Goal: Information Seeking & Learning: Understand process/instructions

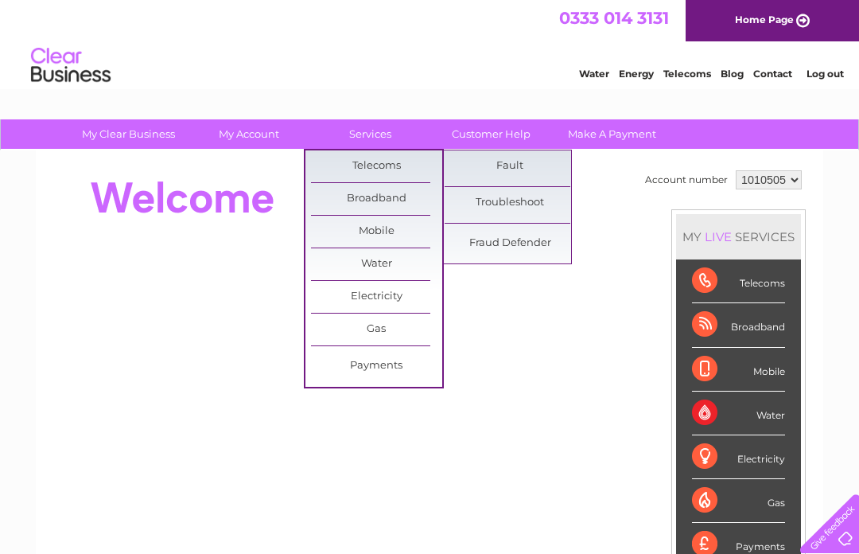
click at [520, 164] on link "Fault" at bounding box center [510, 166] width 131 height 32
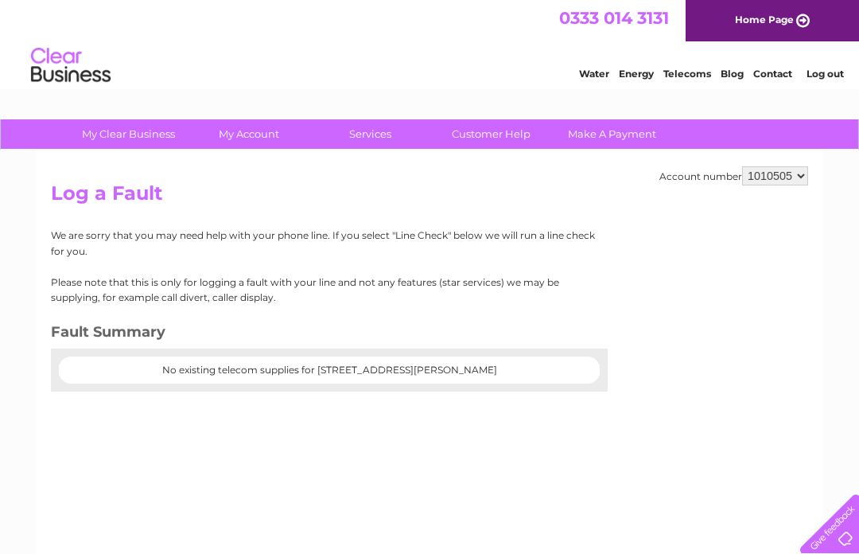
click at [508, 134] on link "Customer Help" at bounding box center [491, 133] width 131 height 29
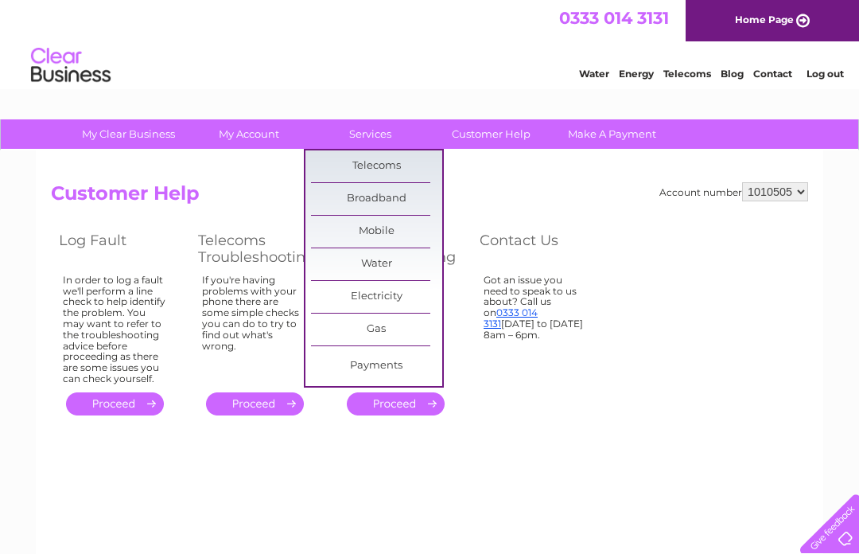
click at [542, 459] on div "Account number 1010505 Customer Help Log Fault Telecoms Troubleshooting Water T…" at bounding box center [430, 372] width 788 height 445
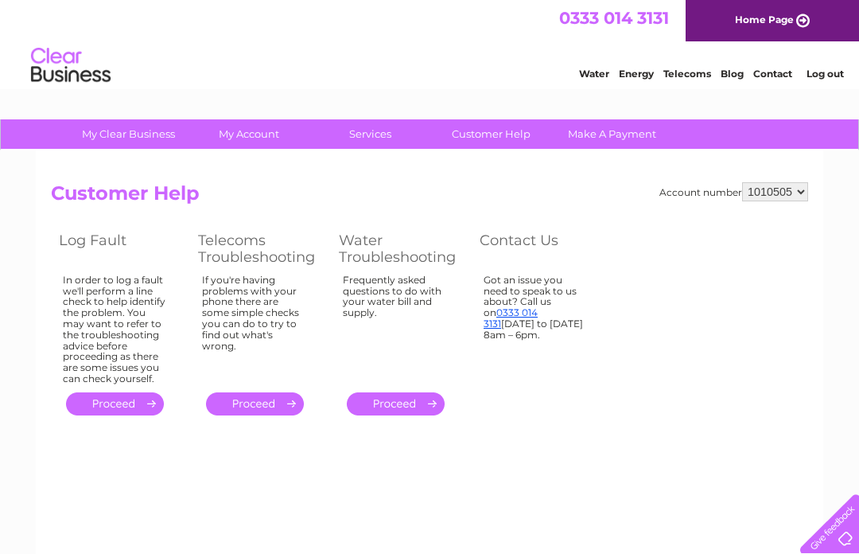
click at [278, 392] on link "." at bounding box center [255, 403] width 98 height 23
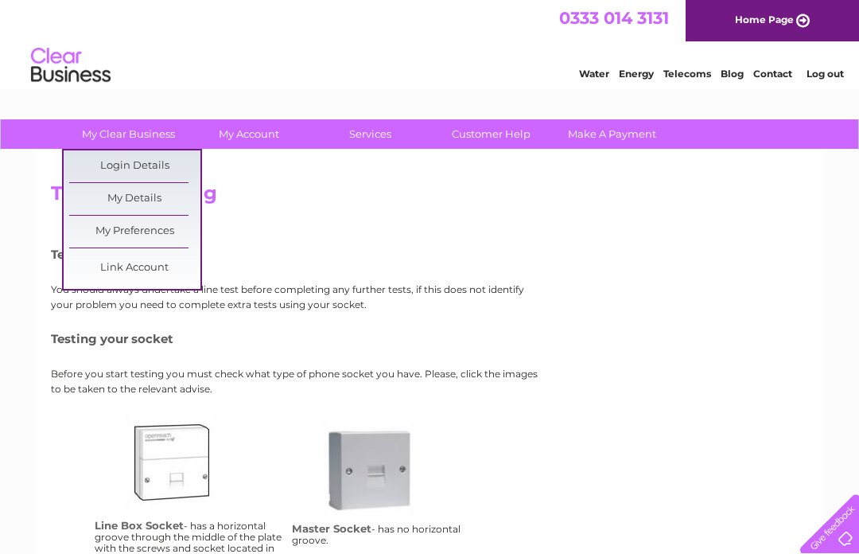
click at [177, 160] on link "Login Details" at bounding box center [134, 166] width 131 height 32
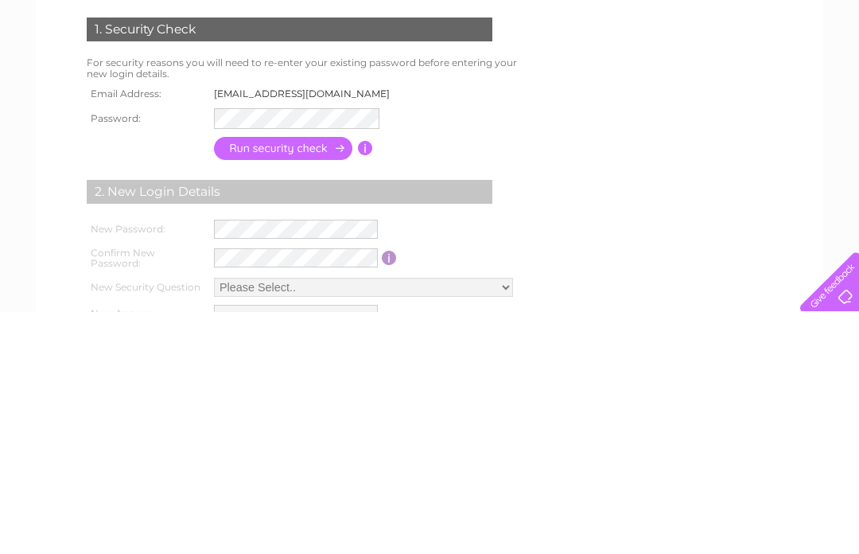
scroll to position [242, 0]
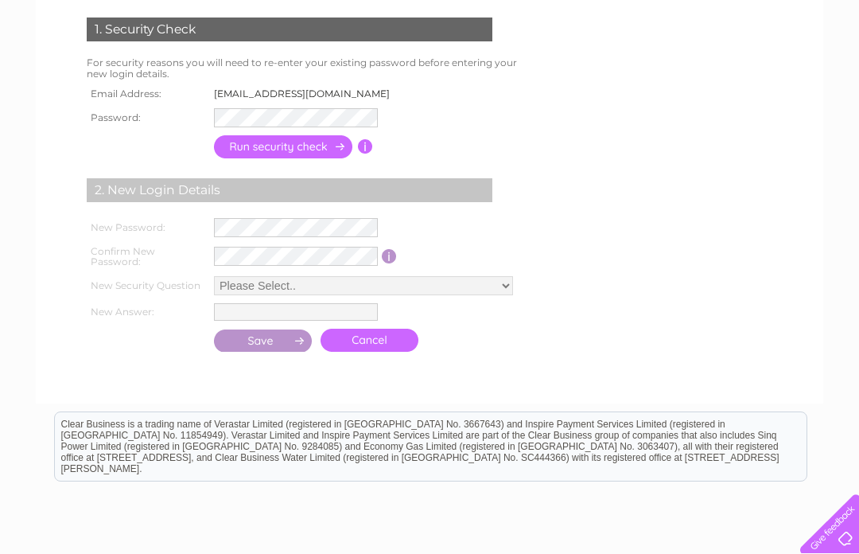
click at [317, 142] on input "button" at bounding box center [284, 146] width 140 height 23
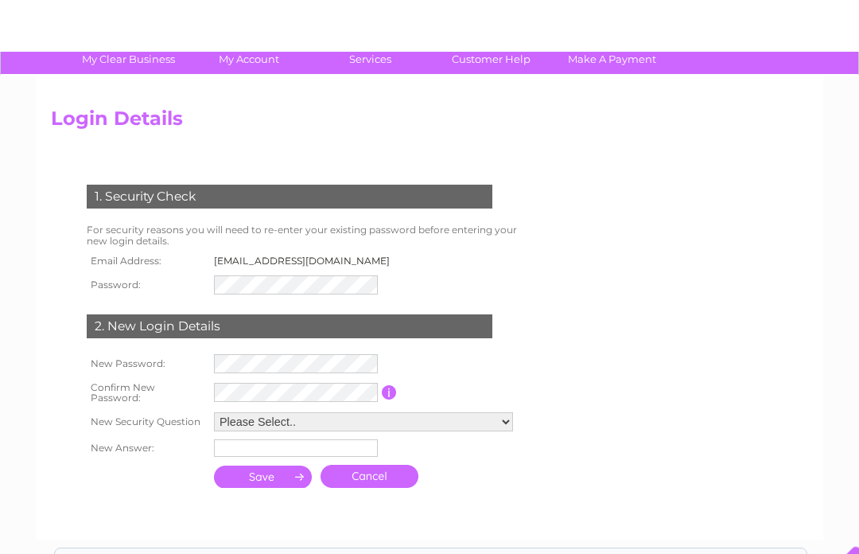
scroll to position [0, 0]
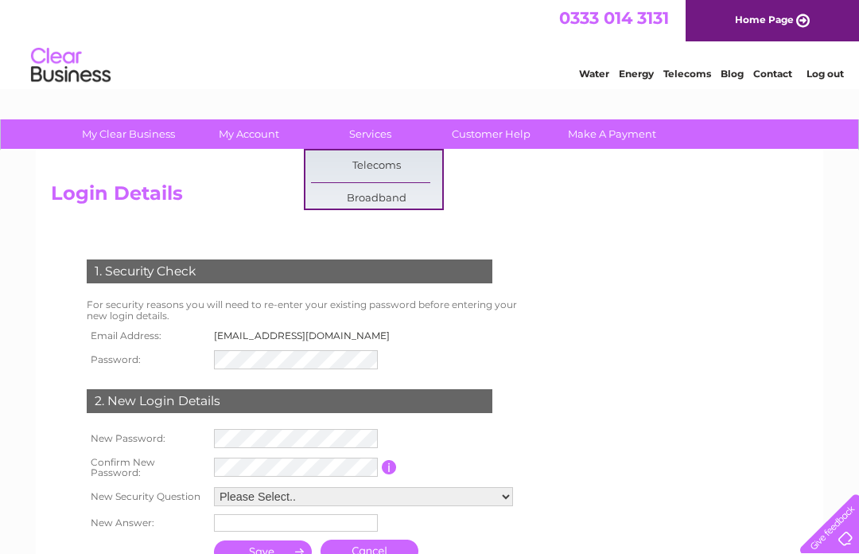
click at [516, 128] on link "Customer Help" at bounding box center [491, 133] width 131 height 29
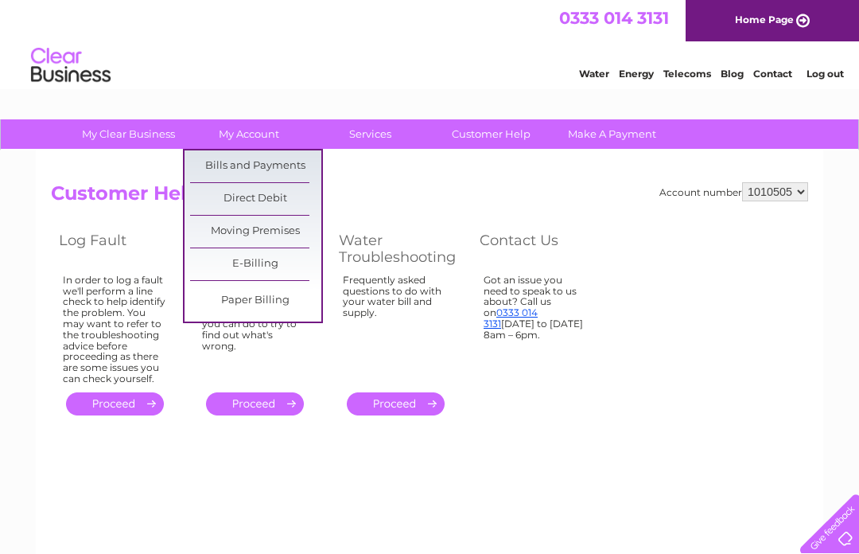
click at [300, 162] on link "Bills and Payments" at bounding box center [255, 166] width 131 height 32
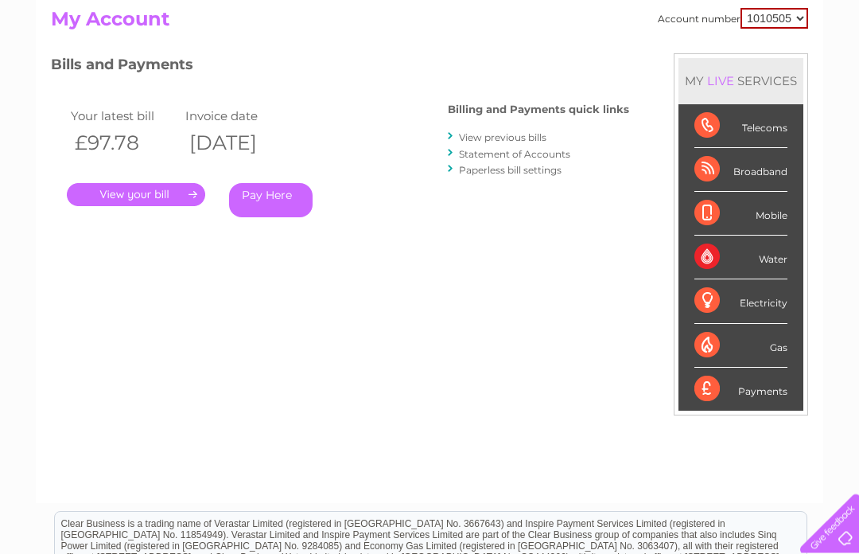
scroll to position [142, 0]
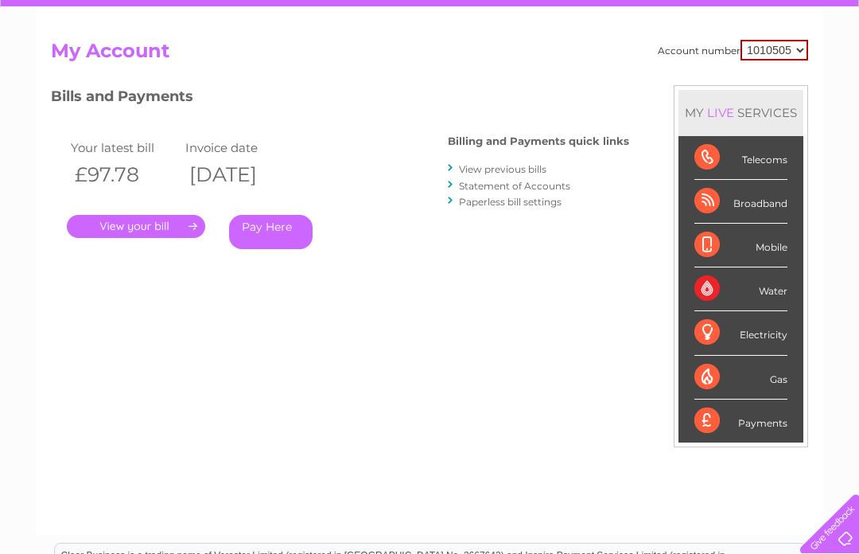
click at [777, 151] on div "Telecoms" at bounding box center [740, 158] width 93 height 44
click at [706, 157] on div "Telecoms" at bounding box center [740, 158] width 93 height 44
click at [705, 159] on div "Telecoms" at bounding box center [740, 158] width 93 height 44
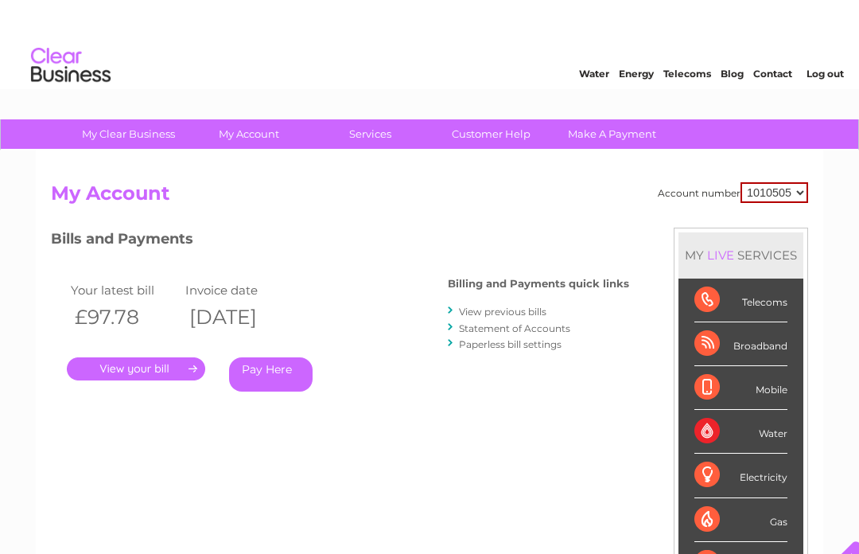
scroll to position [0, 0]
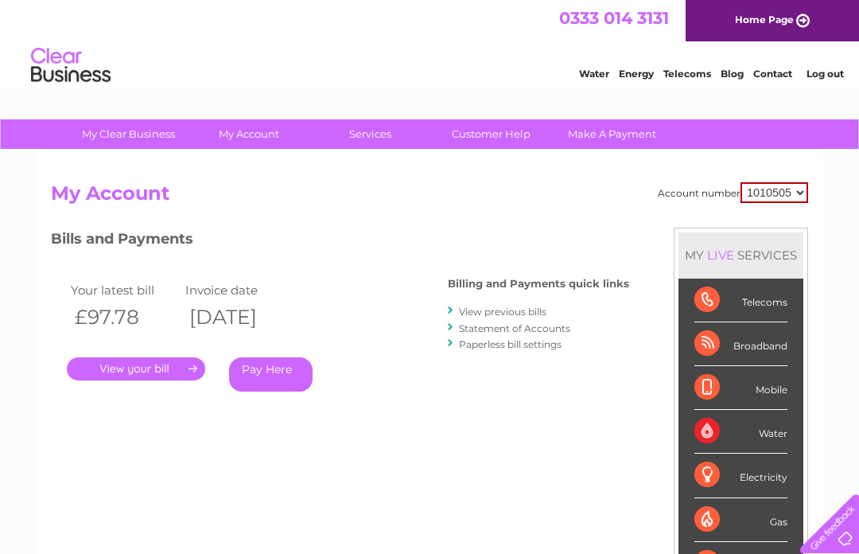
click at [710, 302] on div "Telecoms" at bounding box center [740, 300] width 93 height 44
click at [711, 299] on div "Telecoms" at bounding box center [740, 300] width 93 height 44
click at [522, 123] on link "Customer Help" at bounding box center [491, 133] width 131 height 29
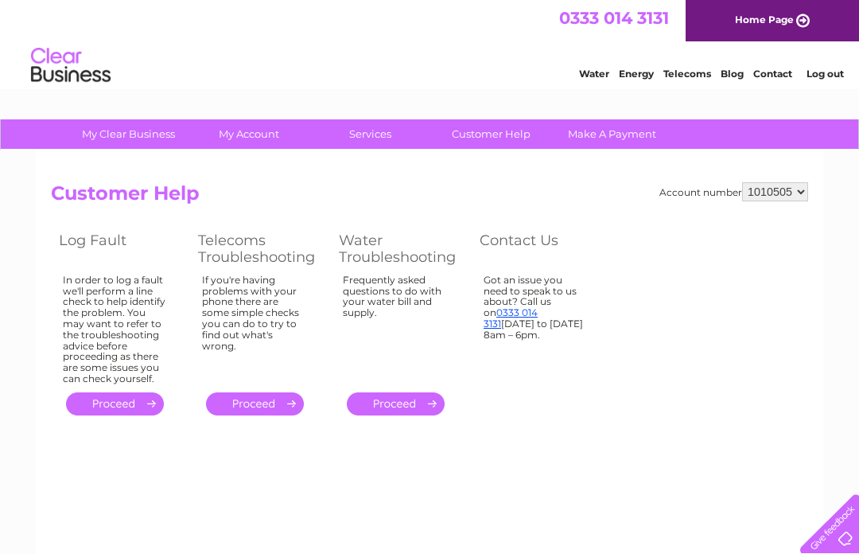
click at [127, 393] on link "." at bounding box center [115, 403] width 98 height 23
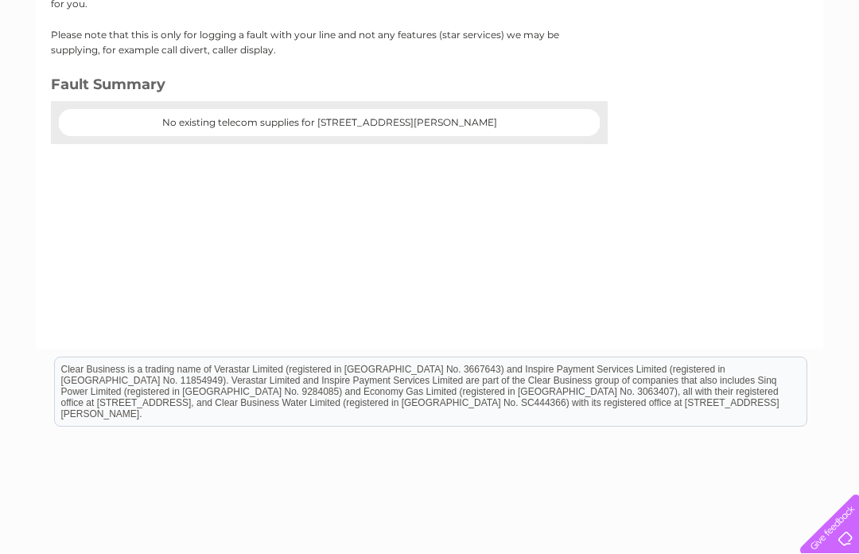
scroll to position [263, 0]
